Goal: Task Accomplishment & Management: Complete application form

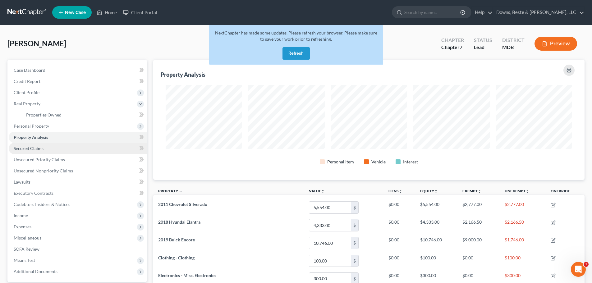
click at [31, 149] on span "Secured Claims" at bounding box center [29, 148] width 30 height 5
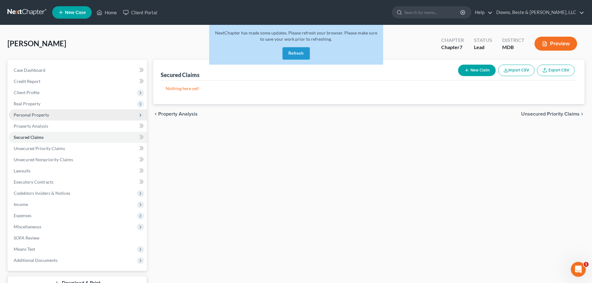
click at [35, 115] on span "Personal Property" at bounding box center [31, 114] width 35 height 5
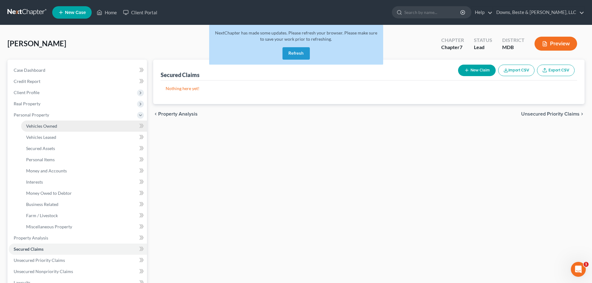
click at [47, 128] on span "Vehicles Owned" at bounding box center [41, 125] width 31 height 5
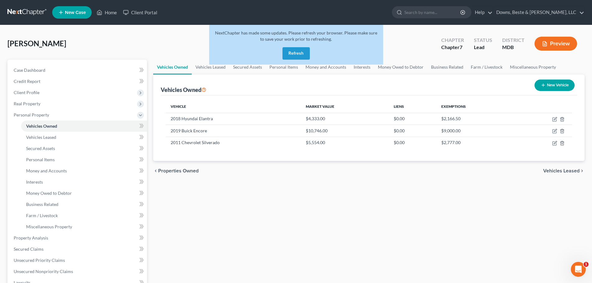
click at [297, 53] on button "Refresh" at bounding box center [295, 53] width 27 height 12
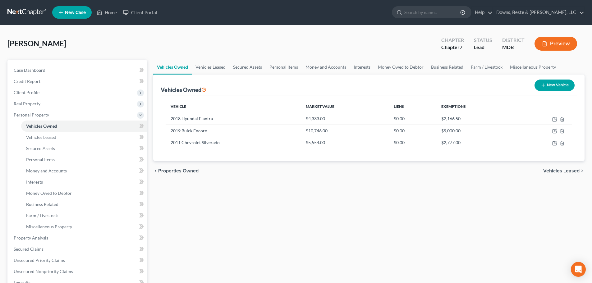
click at [552, 85] on button "New Vehicle" at bounding box center [554, 84] width 40 height 11
select select "0"
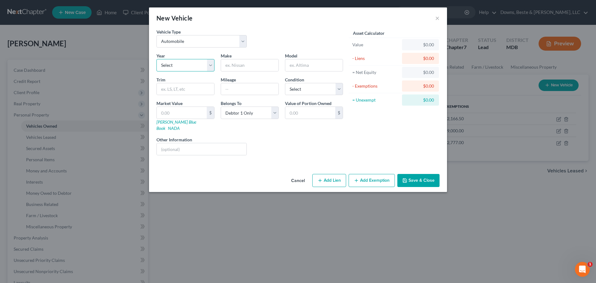
click at [211, 66] on select "Select 2026 2025 2024 2023 2022 2021 2020 2019 2018 2017 2016 2015 2014 2013 20…" at bounding box center [186, 65] width 58 height 12
select select "21"
click at [157, 59] on select "Select 2026 2025 2024 2023 2022 2021 2020 2019 2018 2017 2016 2015 2014 2013 20…" at bounding box center [186, 65] width 58 height 12
click at [240, 64] on input "text" at bounding box center [249, 65] width 57 height 12
type input "Patriot"
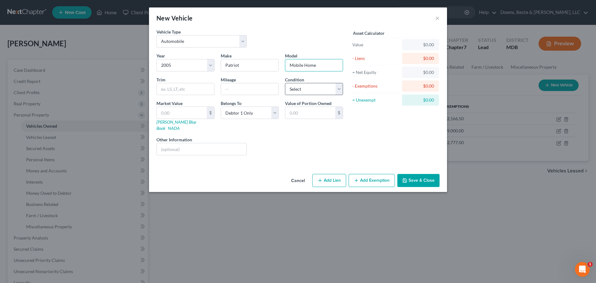
type input "Mobile Home"
click at [339, 89] on select "Select Excellent Very Good Good Fair Poor" at bounding box center [314, 89] width 58 height 12
select select "3"
click at [285, 83] on select "Select Excellent Very Good Good Fair Poor" at bounding box center [314, 89] width 58 height 12
click at [186, 110] on input "text" at bounding box center [182, 113] width 50 height 12
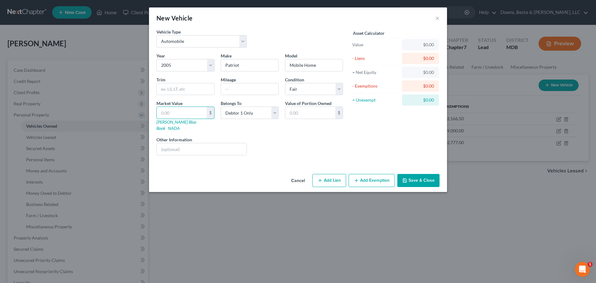
type input "2"
type input "2.00"
type input "23"
type input "23.00"
type input "234"
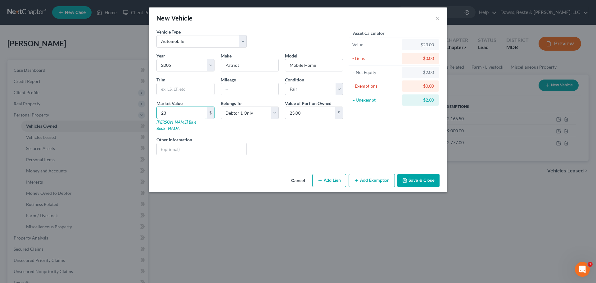
type input "234.00"
type input "2345"
type input "2,345.00"
type input "2,3456"
type input "23,456.00"
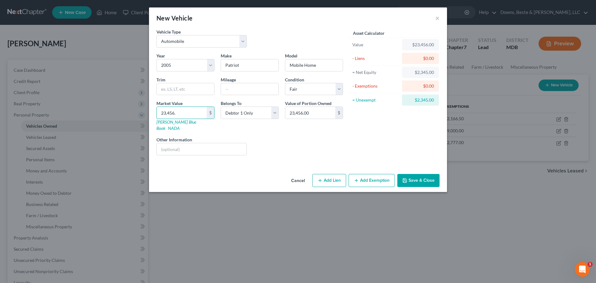
type input "23,456.2"
type input "23,456.20"
click at [274, 114] on select "Select Debtor 1 Only Debtor 2 Only Debtor 1 And Debtor 2 Only At Least One Of T…" at bounding box center [250, 113] width 58 height 12
select select "3"
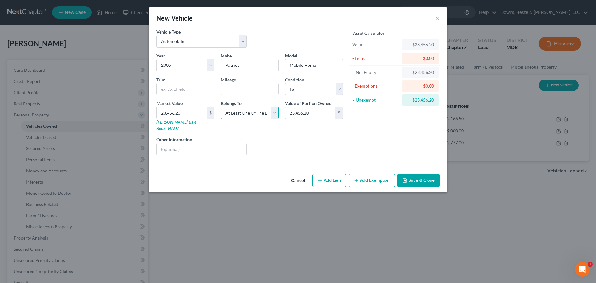
click at [221, 107] on select "Select Debtor 1 Only Debtor 2 Only Debtor 1 And Debtor 2 Only At Least One Of T…" at bounding box center [250, 113] width 58 height 12
type input "11,728.10"
click at [373, 174] on button "Add Exemption" at bounding box center [372, 180] width 46 height 13
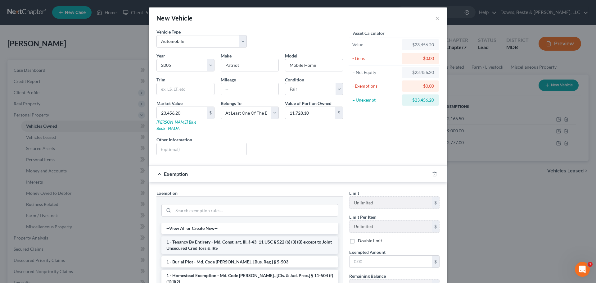
click at [203, 240] on li "1 - Tenancy By Entirety - Md. Const. art. III, § 43; 11 USC § 522 (b) (3) (B) e…" at bounding box center [249, 244] width 177 height 17
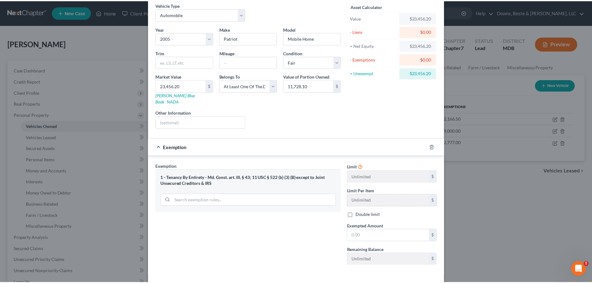
scroll to position [48, 0]
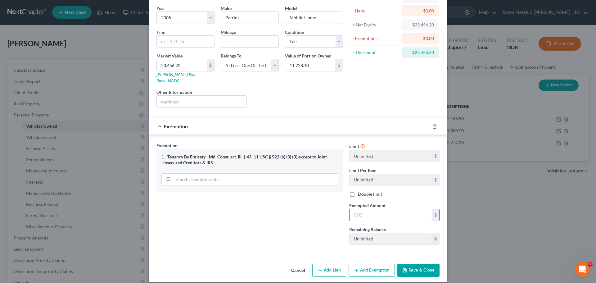
click at [363, 210] on input "text" at bounding box center [391, 215] width 82 height 12
type input "11,728.10"
click at [413, 264] on button "Save & Close" at bounding box center [418, 270] width 42 height 13
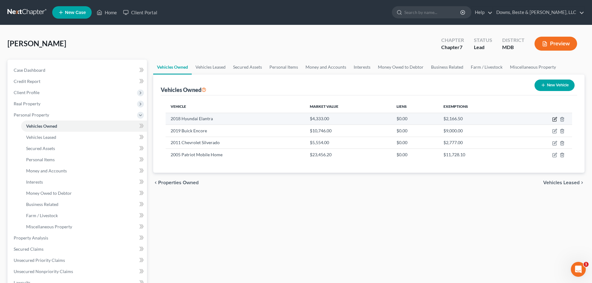
click at [554, 118] on icon "button" at bounding box center [554, 119] width 5 height 5
select select "0"
select select "8"
select select "2"
select select "3"
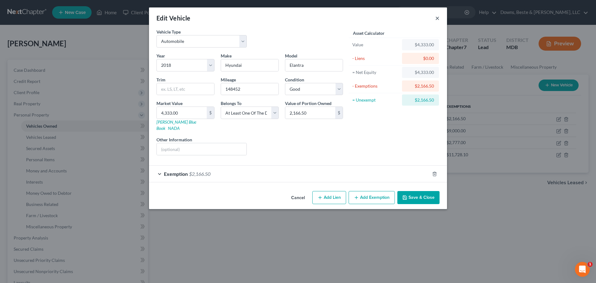
click at [437, 18] on button "×" at bounding box center [437, 17] width 4 height 7
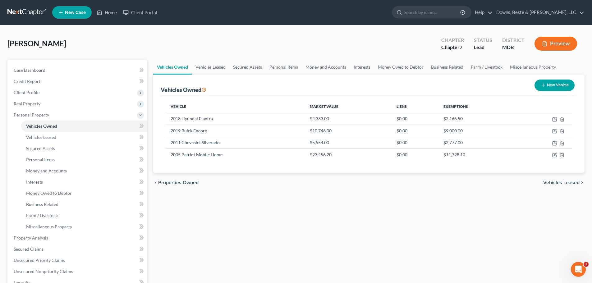
click at [377, 237] on div "Vehicles Owned Vehicles Leased Secured Assets Personal Items Money and Accounts…" at bounding box center [368, 239] width 437 height 359
